Goal: Information Seeking & Learning: Learn about a topic

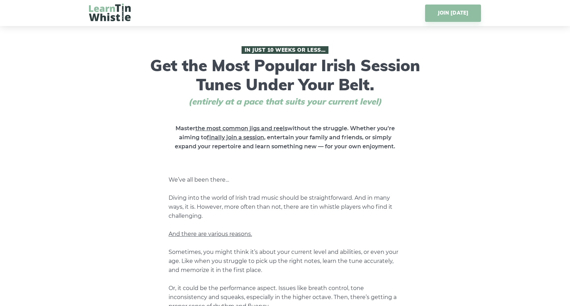
click at [460, 48] on div "In Just 10 Weeks or Less… Get the Most Popular Irish Session Tunes Under Your B…" at bounding box center [285, 282] width 392 height 473
click at [460, 12] on link "JOIN TODAY" at bounding box center [453, 13] width 56 height 17
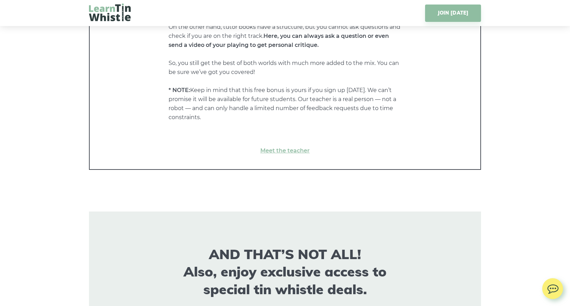
scroll to position [4123, 0]
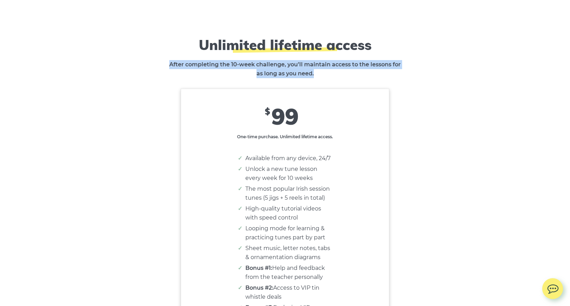
drag, startPoint x: 171, startPoint y: 64, endPoint x: 400, endPoint y: 70, distance: 228.6
click at [400, 70] on p "After completing the 10-week challenge, you’ll maintain access to the lessons f…" at bounding box center [285, 69] width 233 height 18
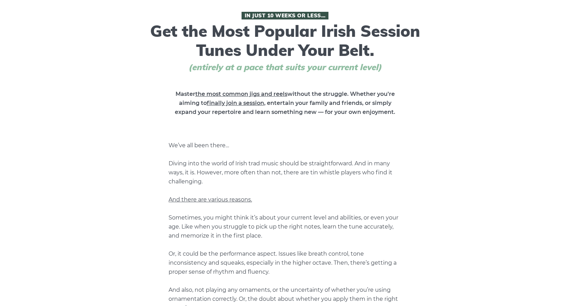
scroll to position [0, 0]
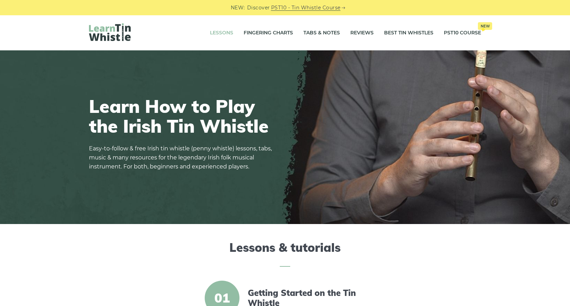
click at [221, 33] on link "Lessons" at bounding box center [221, 32] width 23 height 17
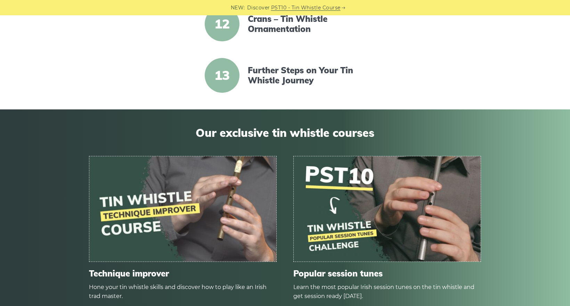
scroll to position [765, 0]
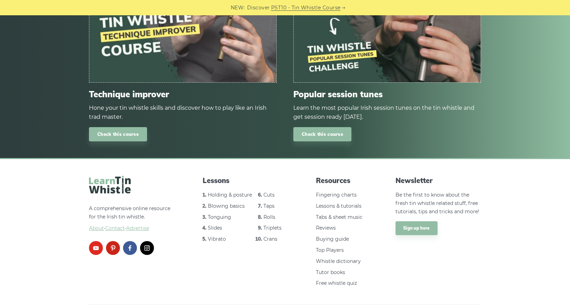
scroll to position [951, 0]
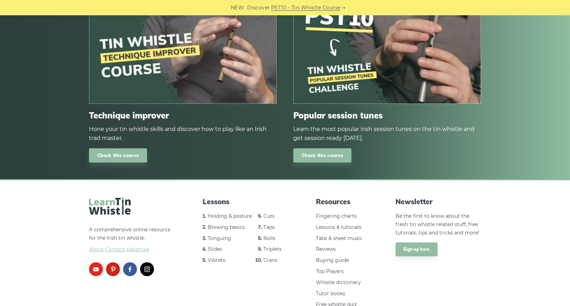
scroll to position [881, 0]
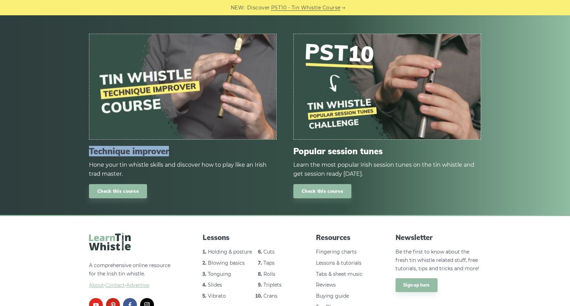
drag, startPoint x: 90, startPoint y: 150, endPoint x: 170, endPoint y: 147, distance: 80.4
click at [170, 147] on span "Technique improver" at bounding box center [183, 151] width 188 height 10
copy span "Technique improver"
